Goal: Complete application form: Complete application form

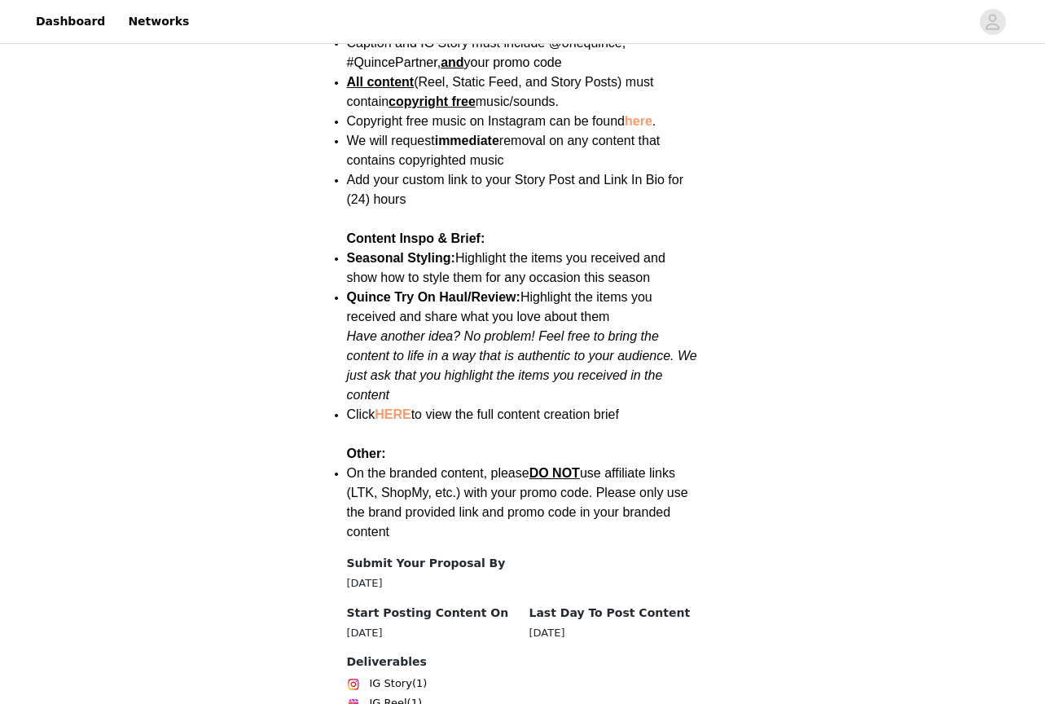
scroll to position [2209, 0]
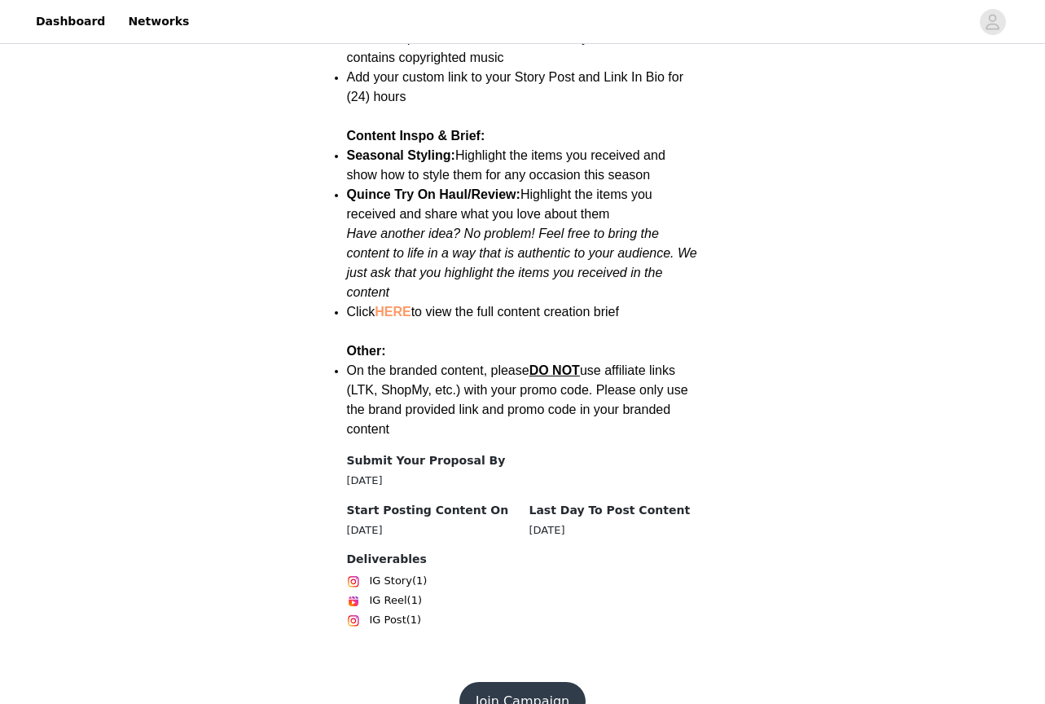
click at [525, 682] on button "Join Campaign" at bounding box center [522, 701] width 126 height 39
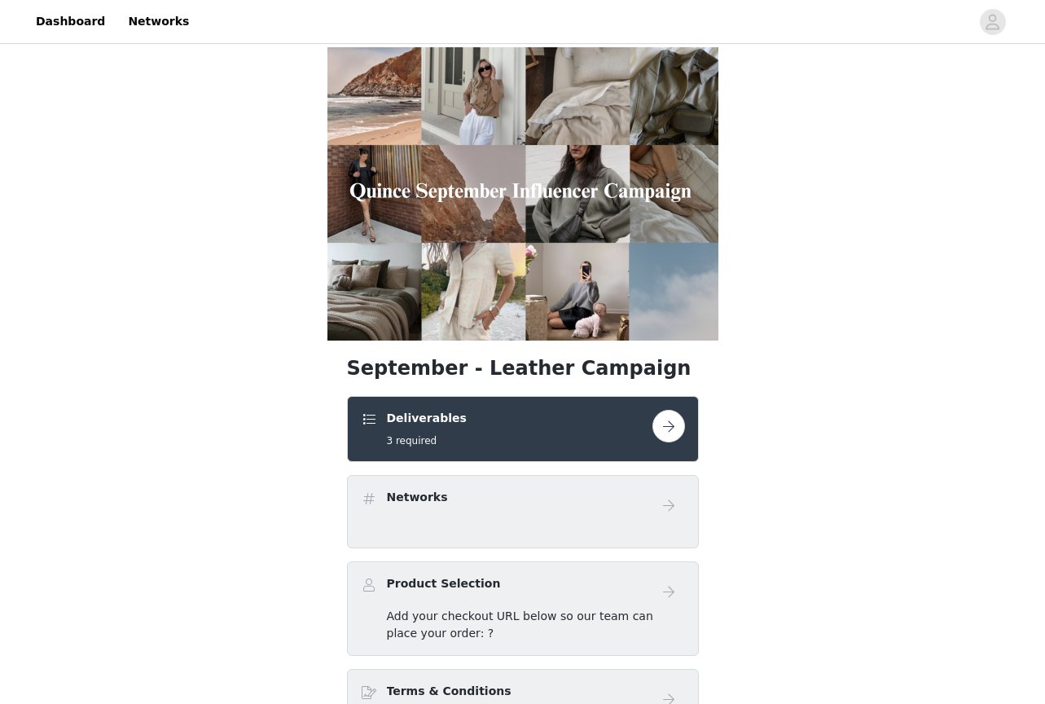
scroll to position [159, 0]
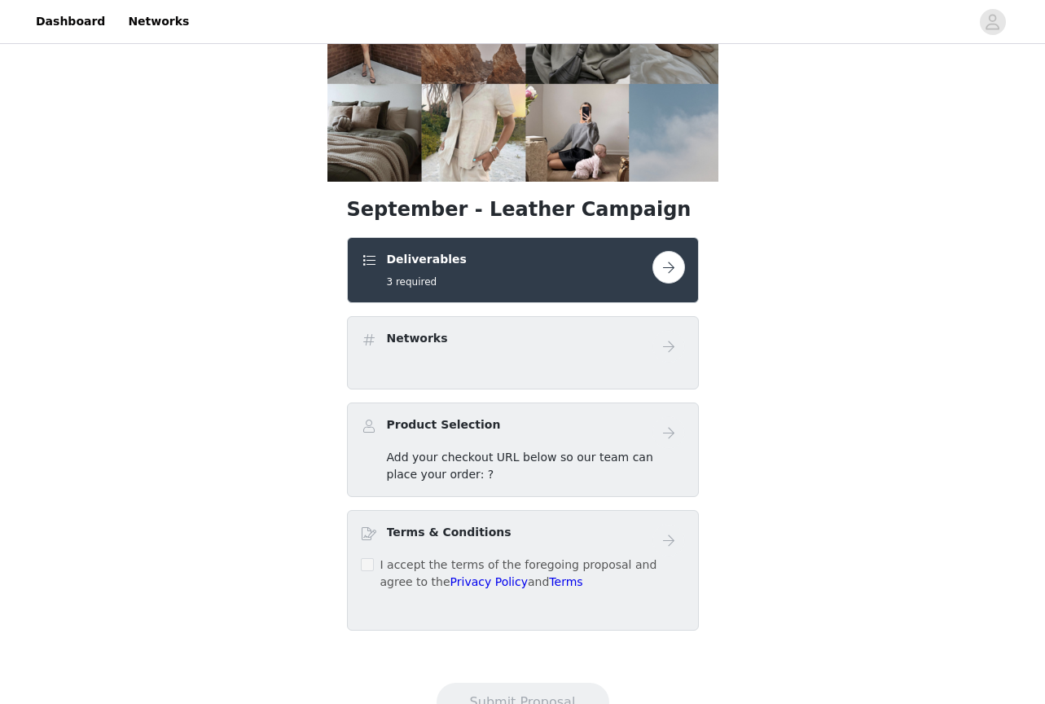
click at [675, 269] on button "button" at bounding box center [669, 267] width 33 height 33
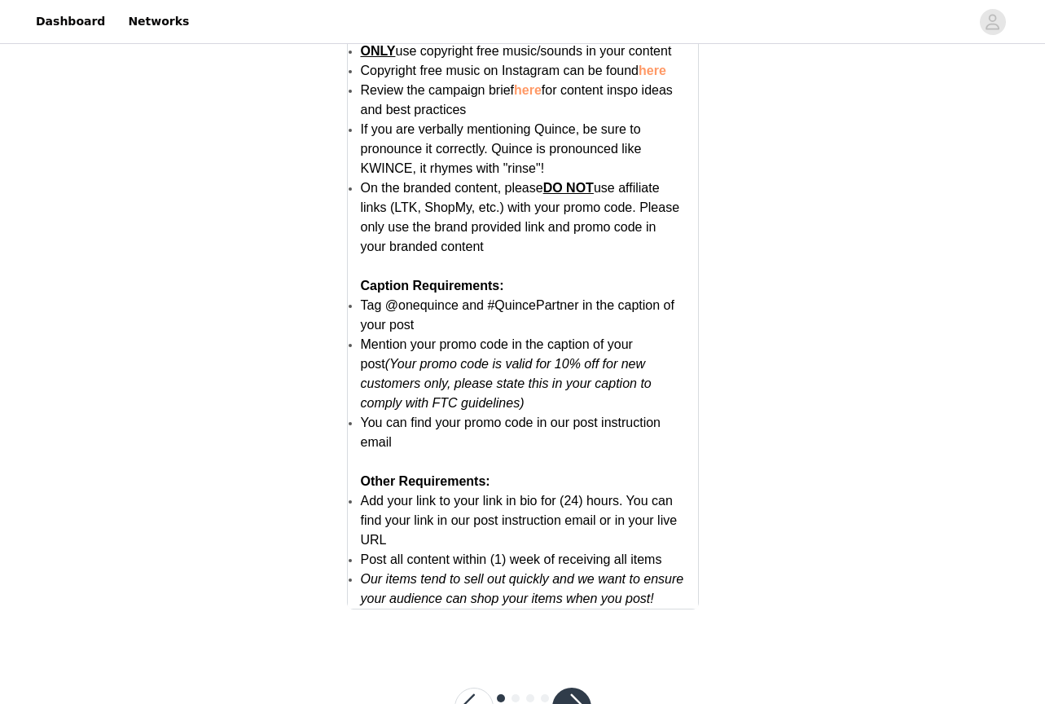
scroll to position [3131, 0]
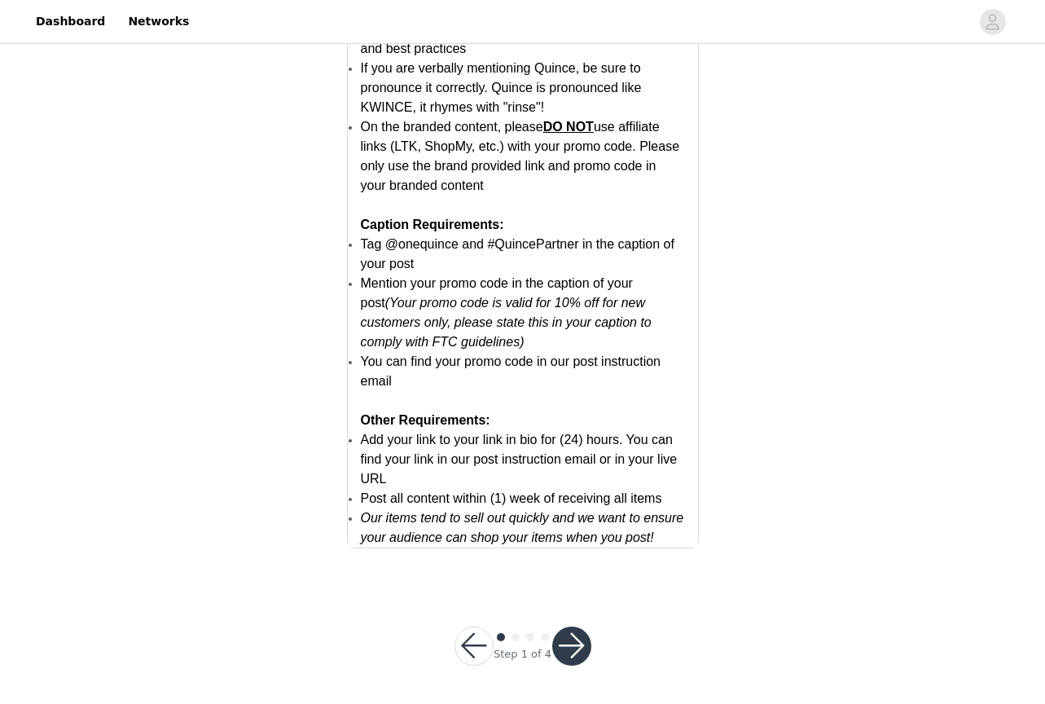
click at [573, 646] on button "button" at bounding box center [571, 645] width 39 height 39
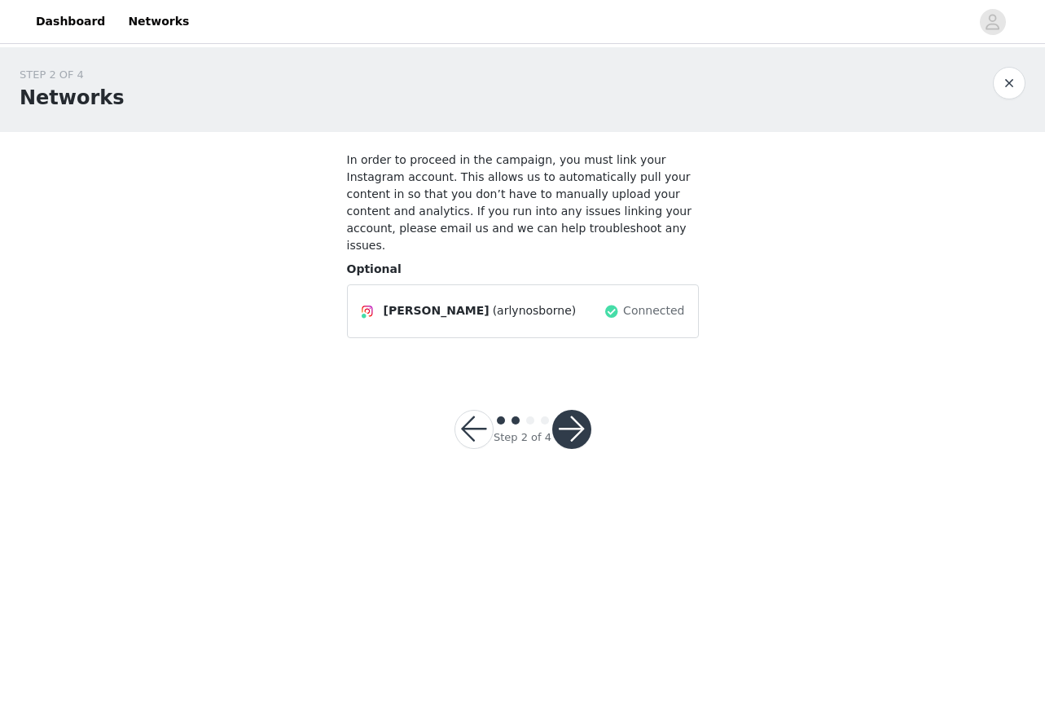
click at [578, 410] on button "button" at bounding box center [571, 429] width 39 height 39
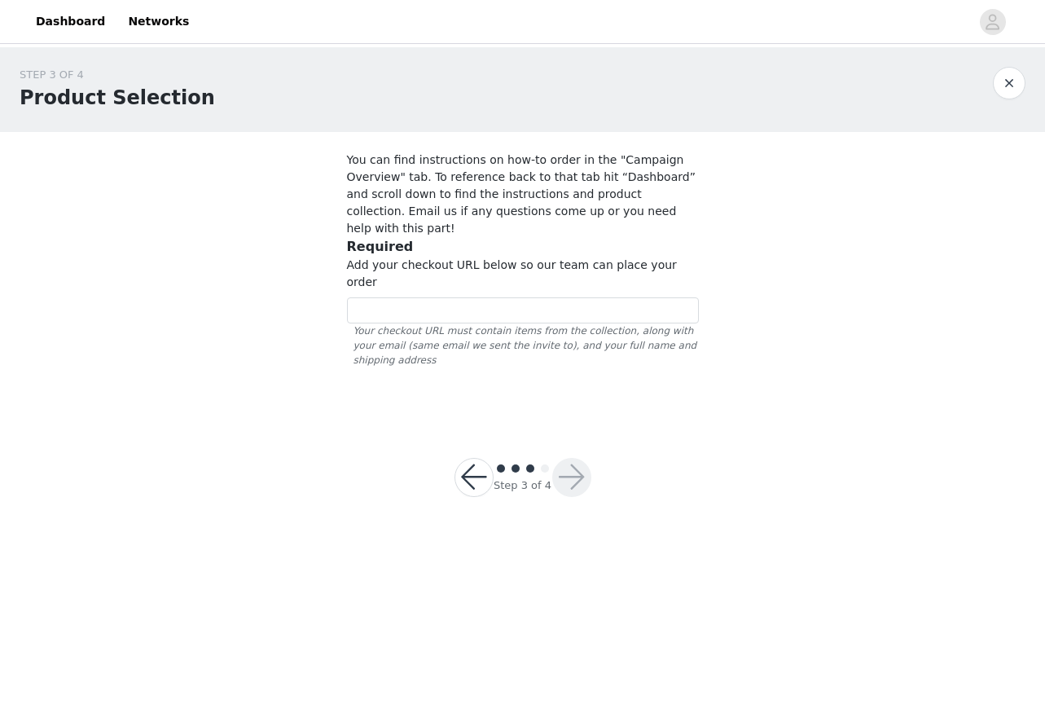
click at [482, 458] on button "button" at bounding box center [474, 477] width 39 height 39
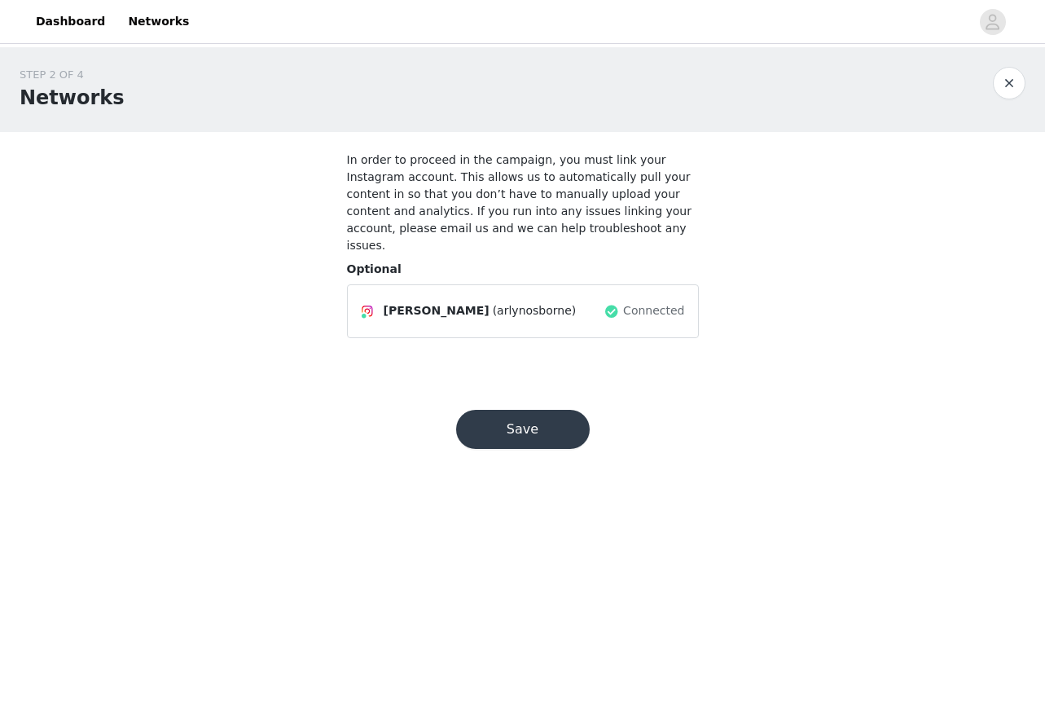
click at [523, 421] on button "Save" at bounding box center [523, 429] width 134 height 39
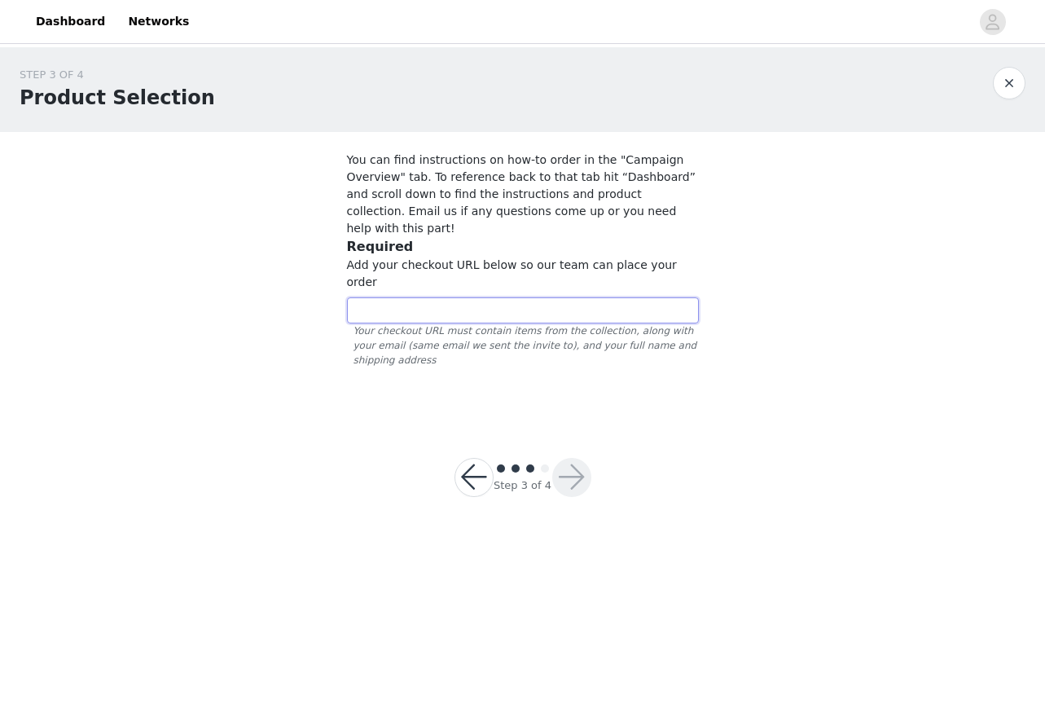
click at [425, 297] on input "text" at bounding box center [523, 310] width 352 height 26
paste input "[URL][DOMAIN_NAME]"
type input "[URL][DOMAIN_NAME]"
click at [855, 280] on div "STEP 3 OF 4 Product Selection You can find instructions on how-to order in the …" at bounding box center [522, 232] width 1045 height 371
click at [570, 458] on button "button" at bounding box center [571, 477] width 39 height 39
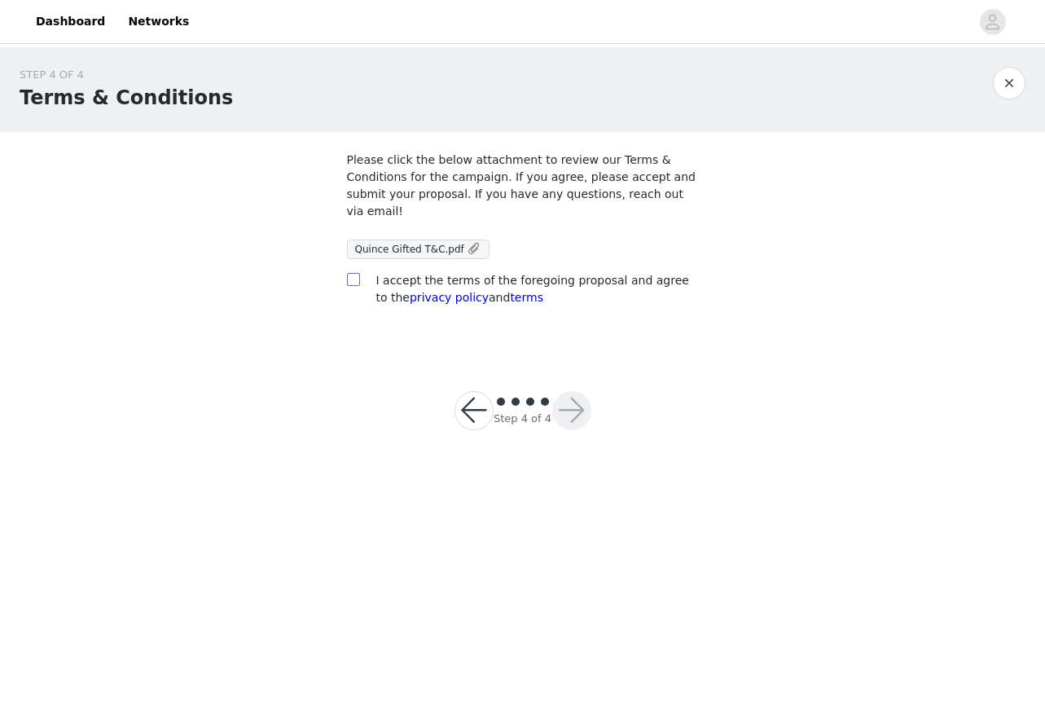
click at [349, 276] on input "checkbox" at bounding box center [352, 278] width 11 height 11
checkbox input "true"
click at [431, 246] on span "Quince Gifted T&C.pdf" at bounding box center [409, 249] width 109 height 11
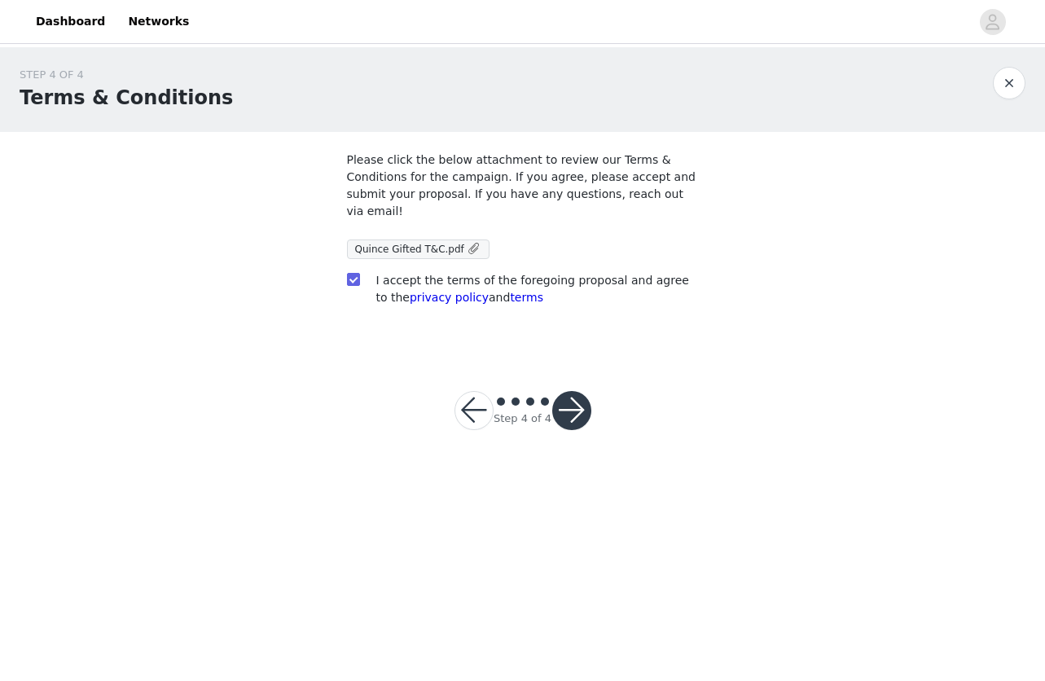
click at [576, 411] on button "button" at bounding box center [571, 410] width 39 height 39
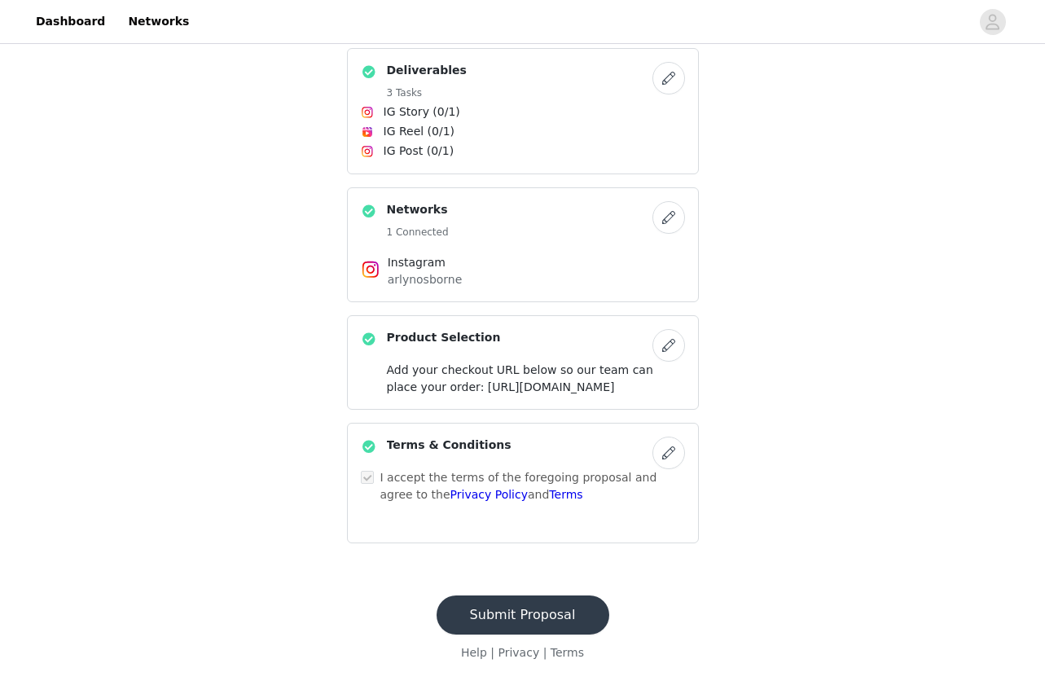
scroll to position [350, 0]
click at [530, 635] on button "Submit Proposal" at bounding box center [523, 614] width 173 height 39
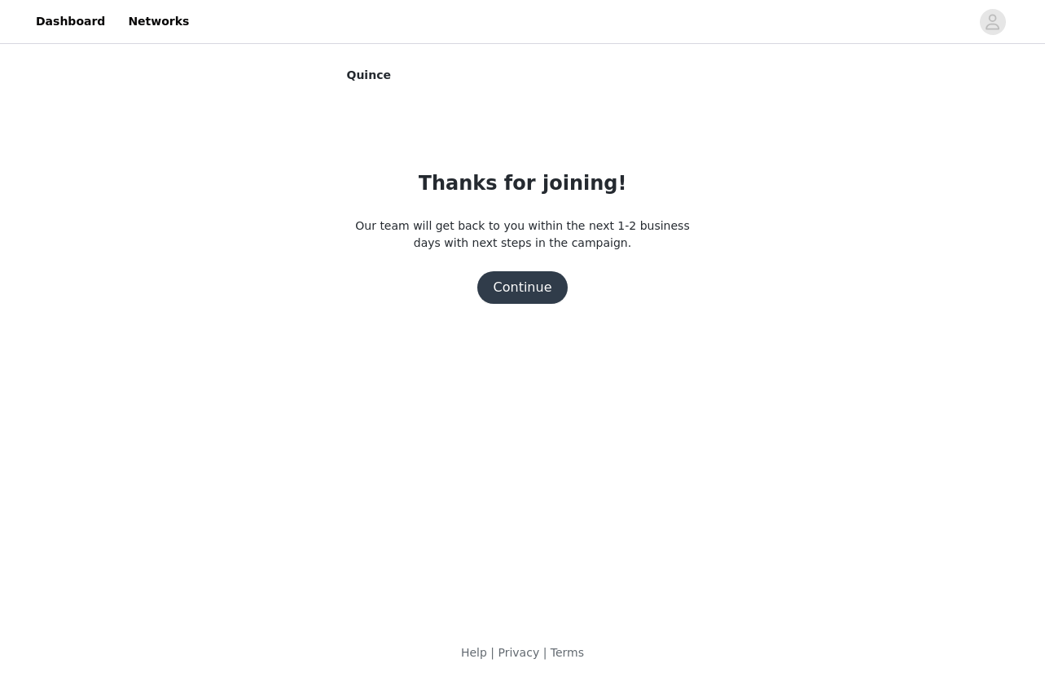
scroll to position [0, 0]
click at [525, 287] on button "Continue" at bounding box center [522, 287] width 91 height 33
